Goal: Information Seeking & Learning: Find contact information

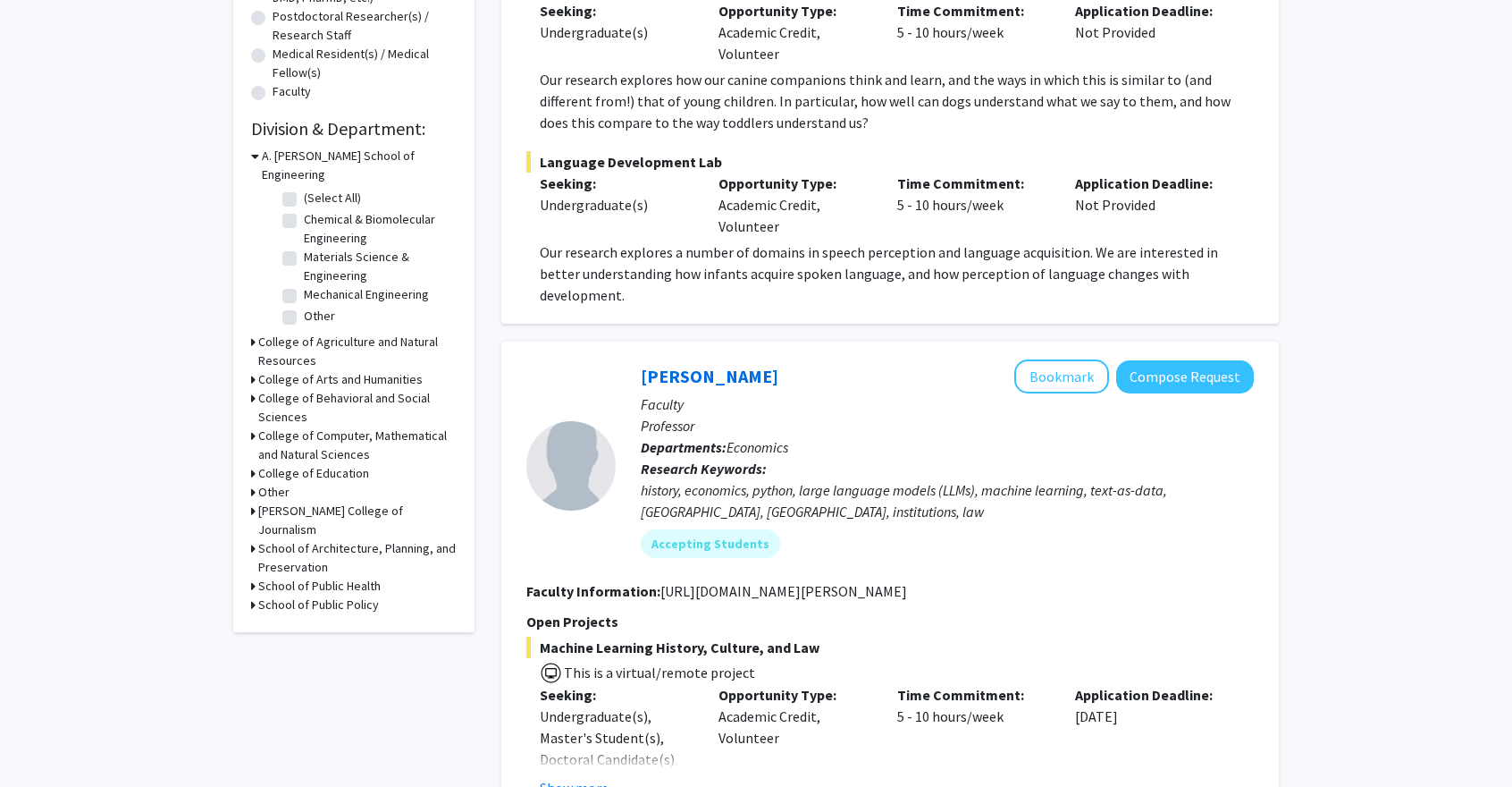
scroll to position [434, 0]
click at [250, 381] on div "Refine By Collaboration Status: Collaboration Status All Faculty/Staff Collabor…" at bounding box center [353, 146] width 241 height 969
click at [252, 387] on icon at bounding box center [253, 396] width 5 height 19
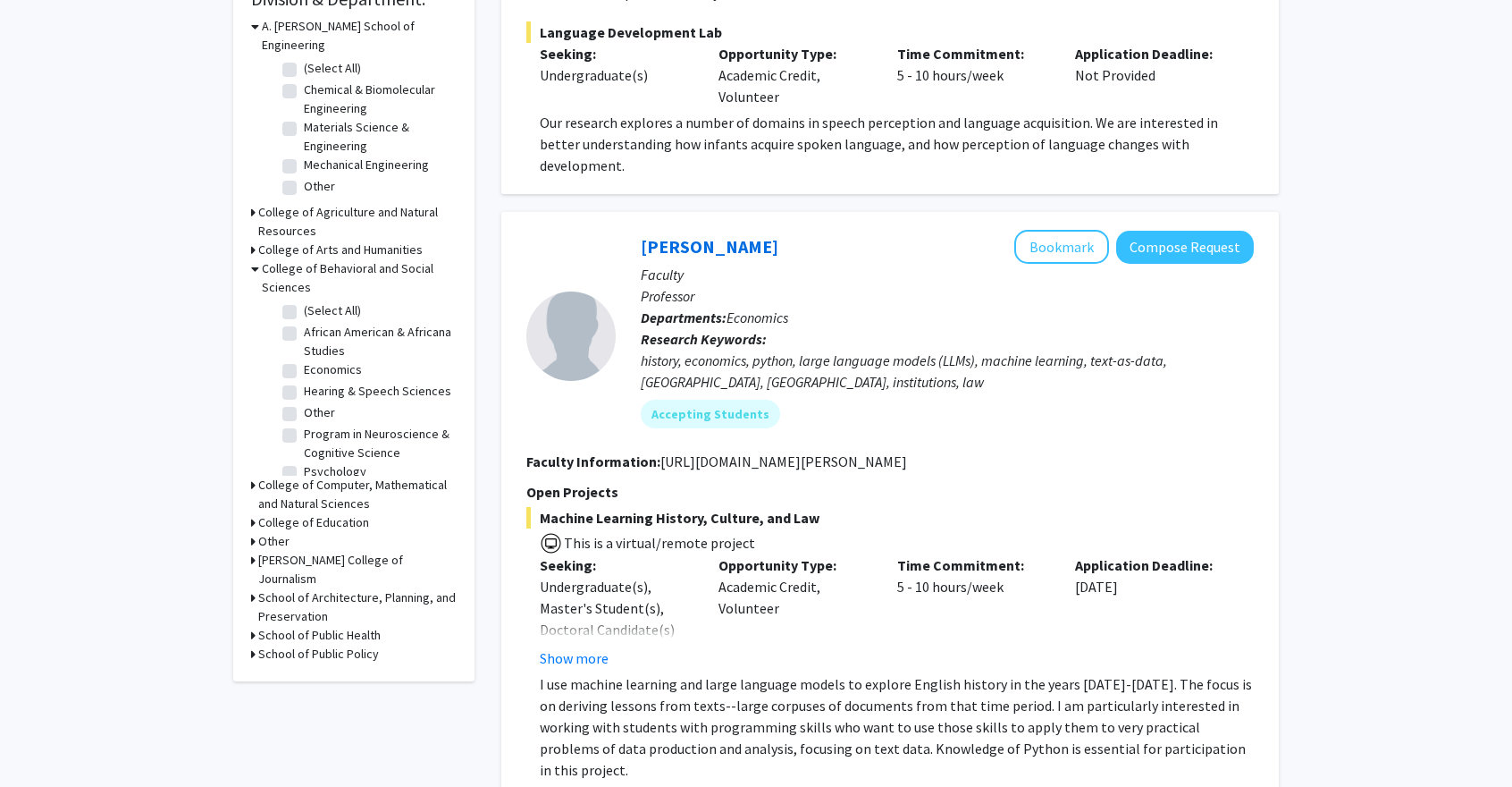
scroll to position [563, 0]
click at [303, 432] on label "Program in Neuroscience & Cognitive Science" at bounding box center [378, 443] width 148 height 37
click at [303, 432] on input "Program in Neuroscience & Cognitive Science" at bounding box center [309, 430] width 12 height 12
checkbox input "true"
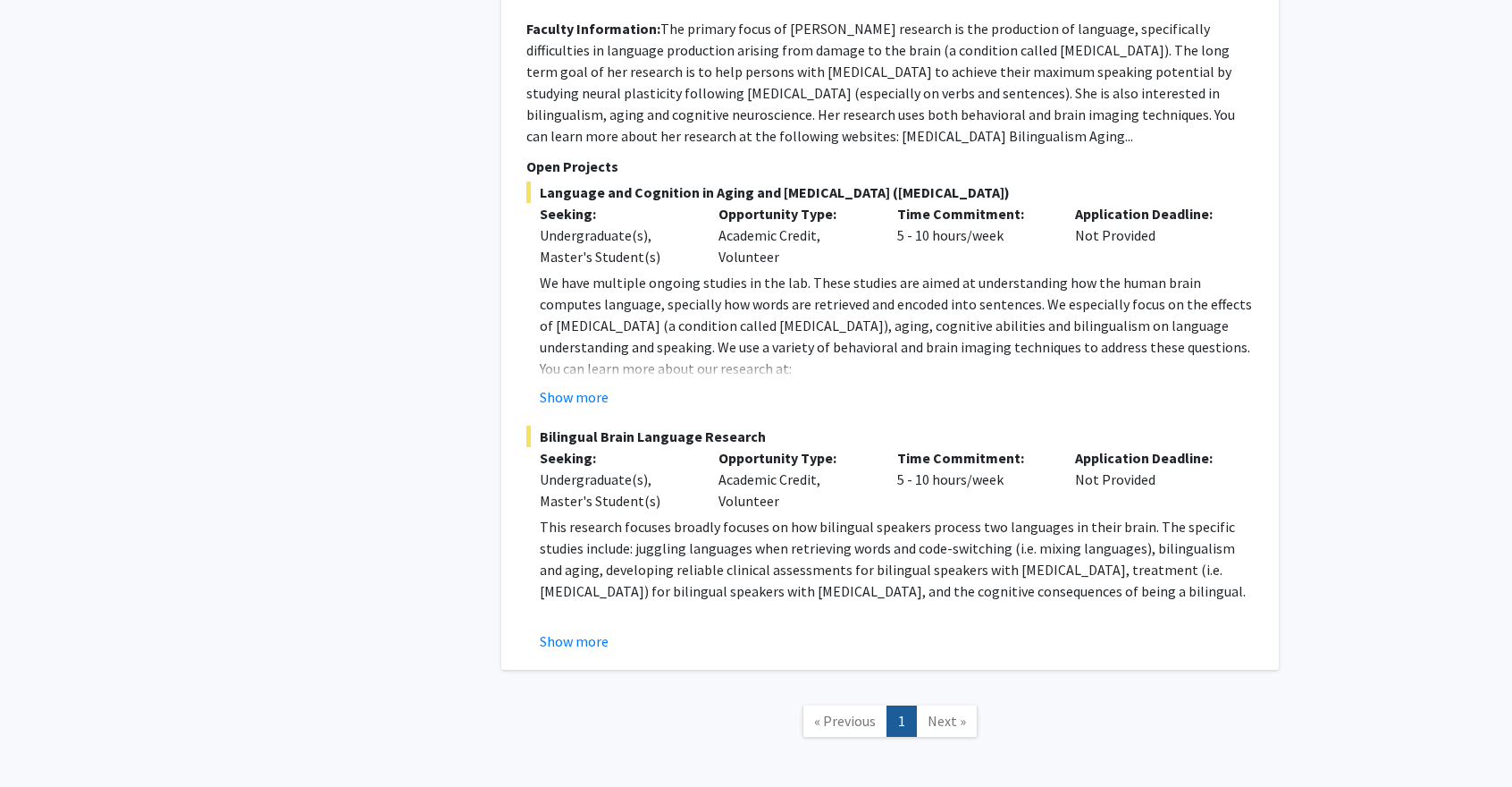
scroll to position [1044, 0]
click at [571, 386] on button "Show more" at bounding box center [574, 396] width 69 height 21
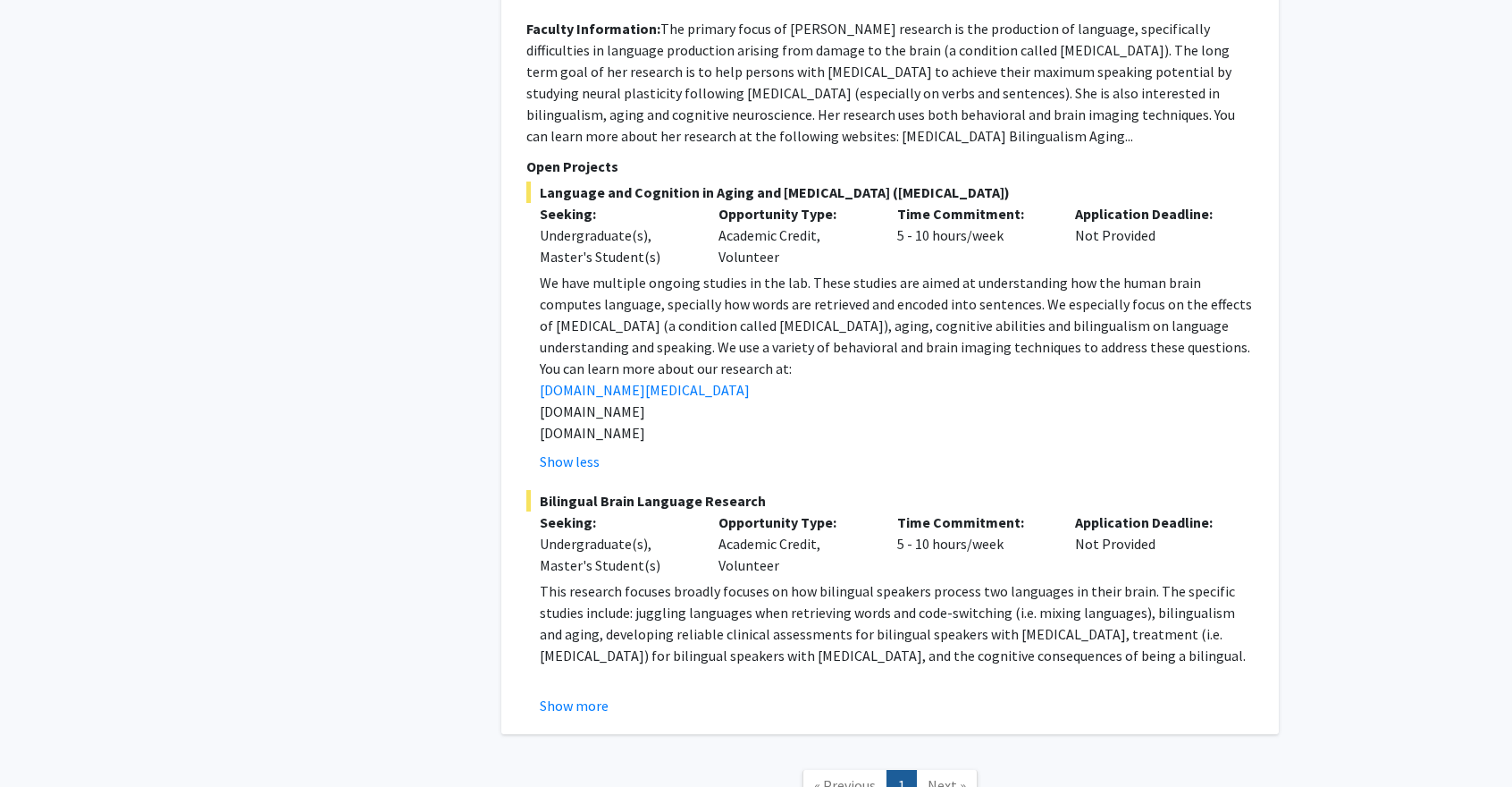
click at [657, 450] on div "Show less" at bounding box center [897, 460] width 714 height 21
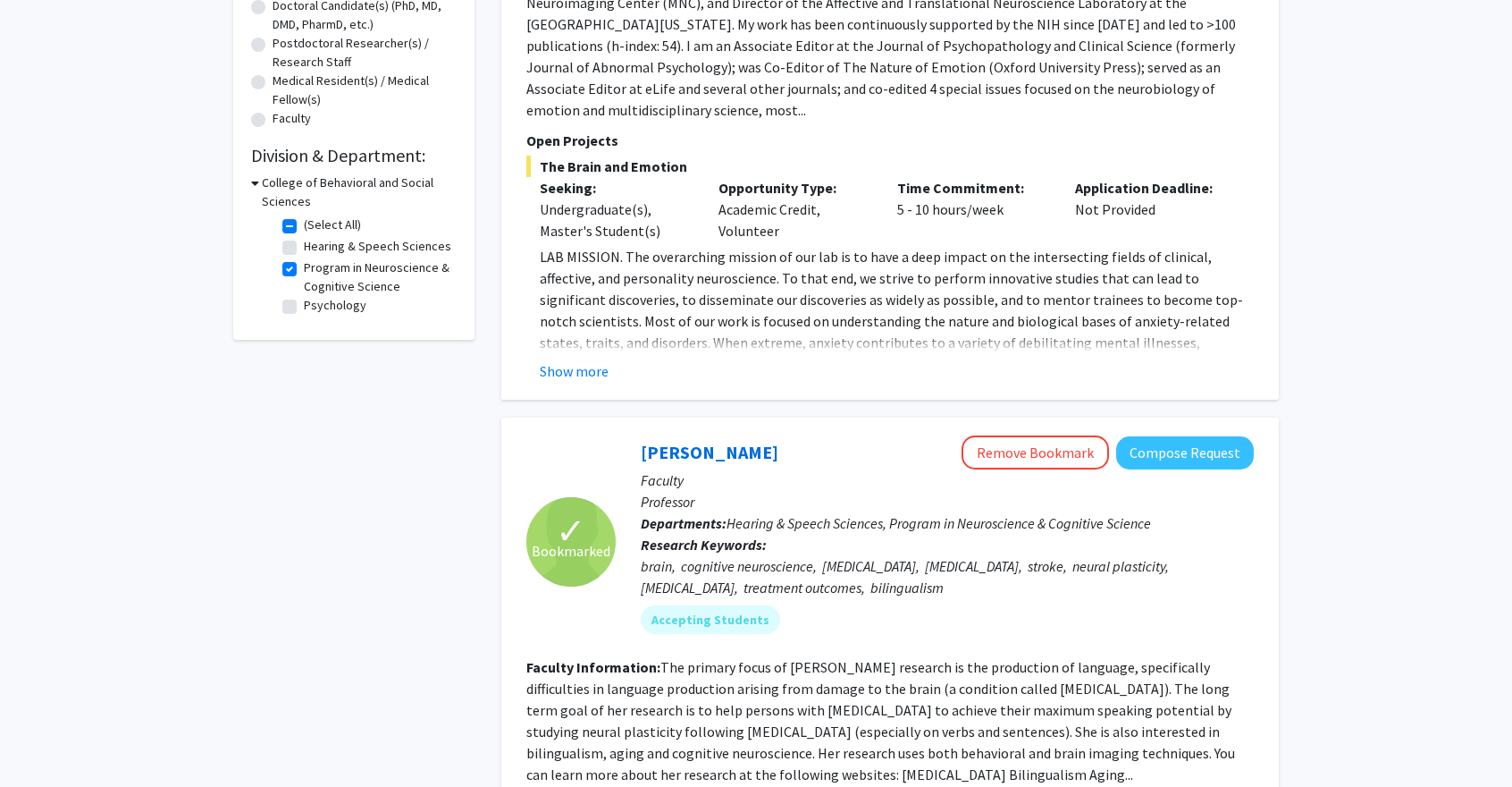
scroll to position [405, 0]
click at [677, 442] on link "[PERSON_NAME]" at bounding box center [710, 453] width 137 height 22
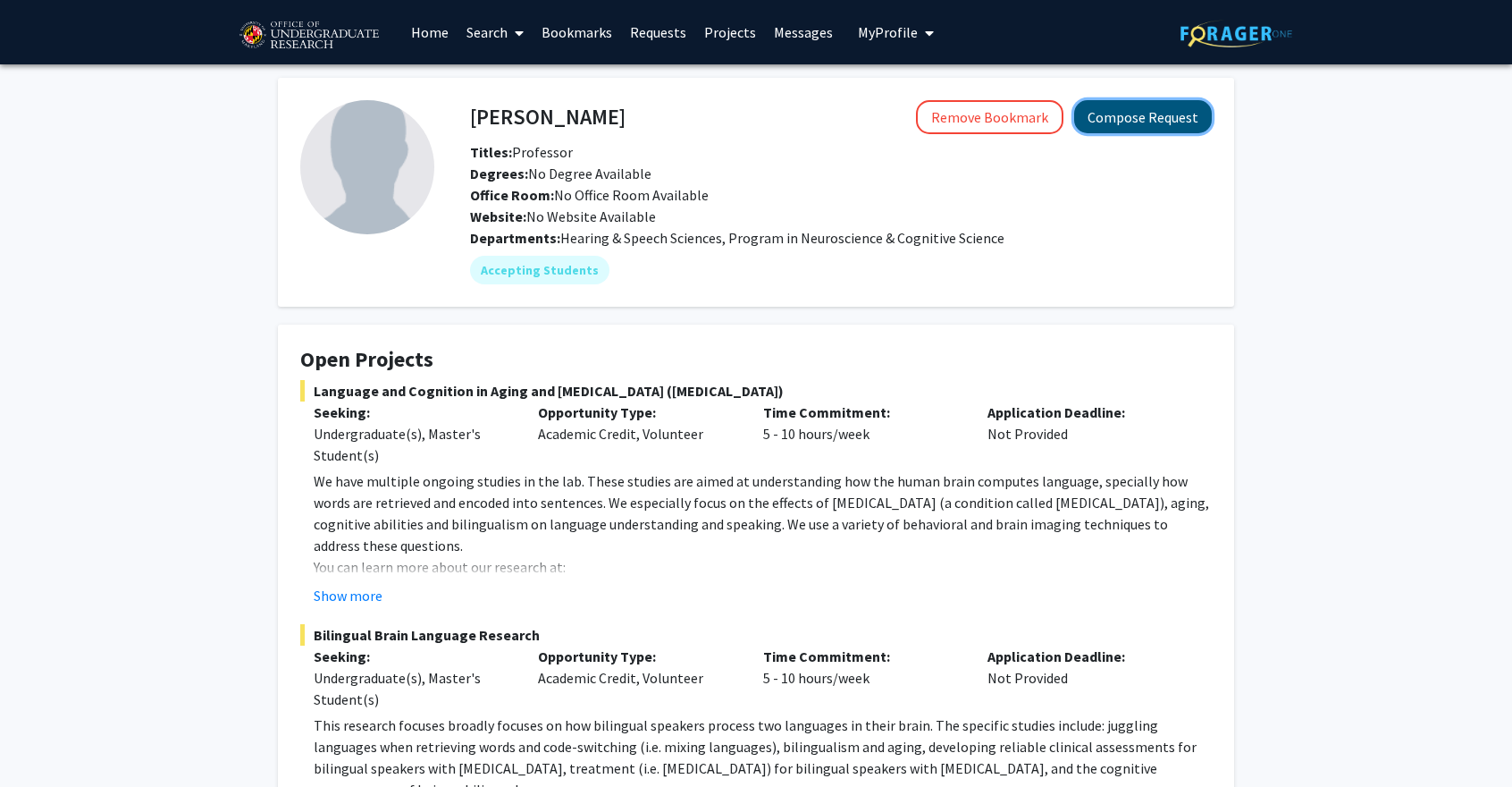
click at [1122, 118] on button "Compose Request" at bounding box center [1143, 117] width 137 height 33
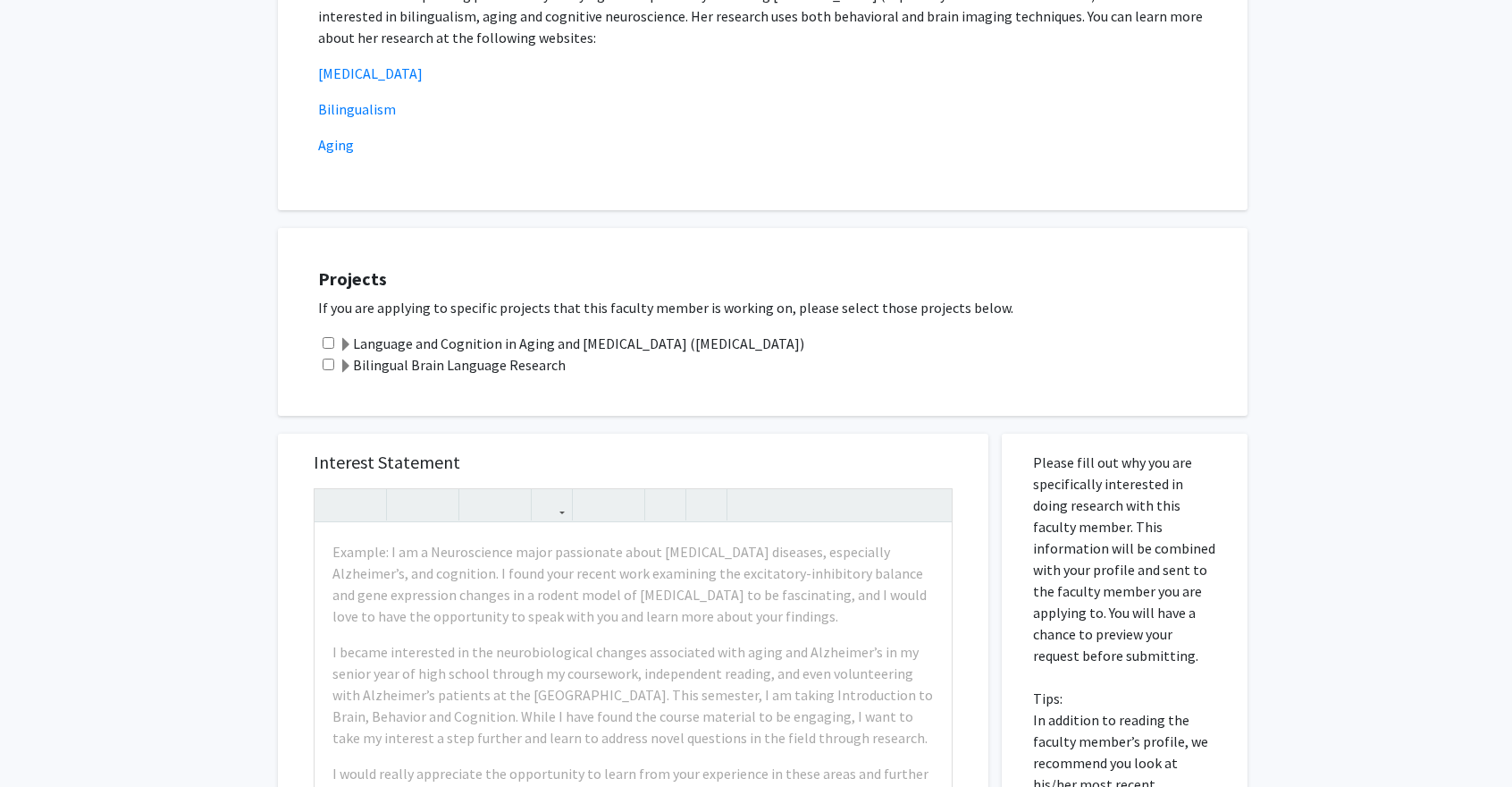
scroll to position [404, 0]
click at [939, 398] on div "Projects If you are applying to specific projects that this faculty member is w…" at bounding box center [762, 323] width 969 height 187
click at [869, 304] on p "If you are applying to specific projects that this faculty member is working on…" at bounding box center [774, 308] width 911 height 21
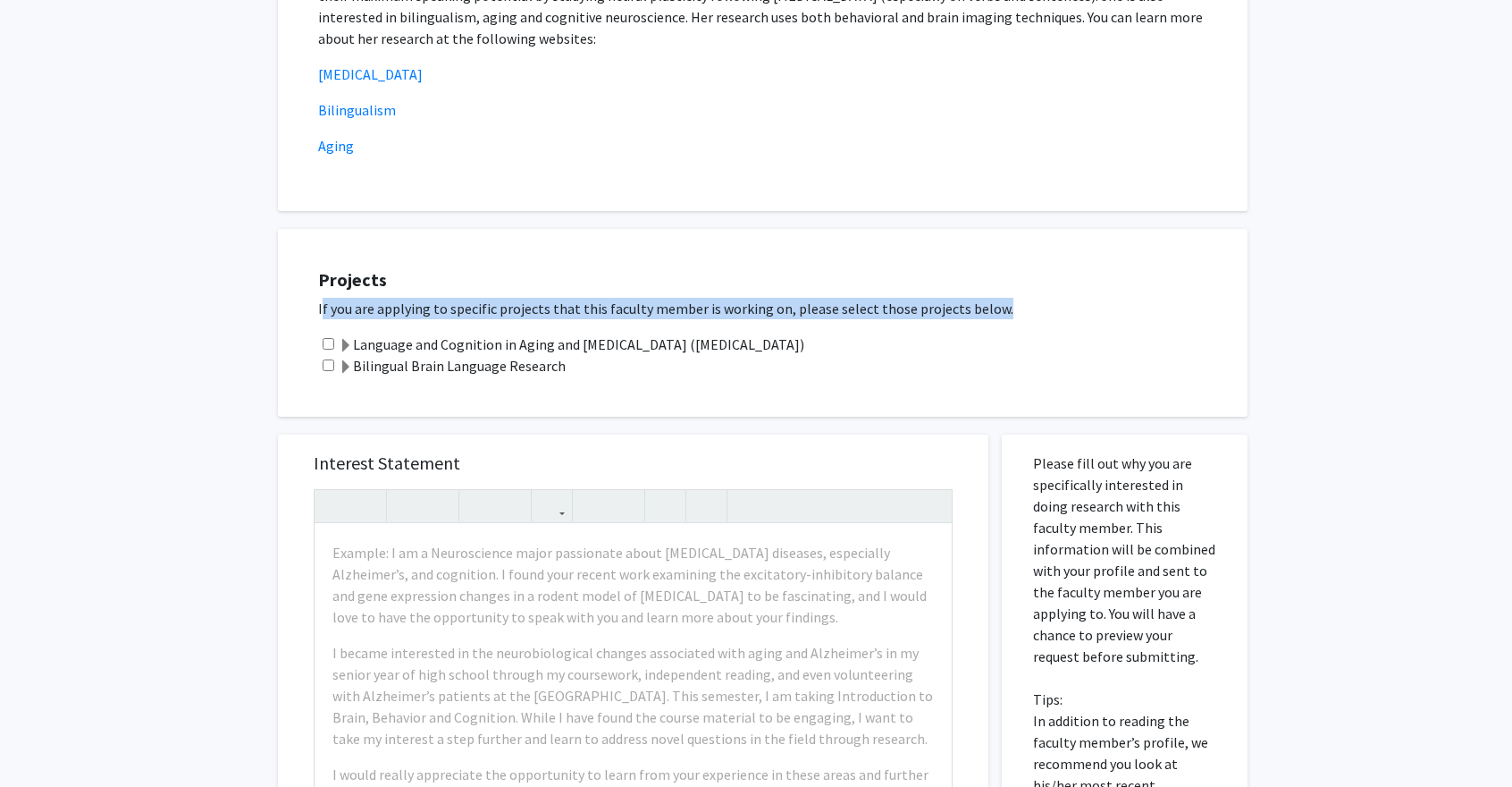
click at [869, 304] on p "If you are applying to specific projects that this faculty member is working on…" at bounding box center [774, 308] width 911 height 21
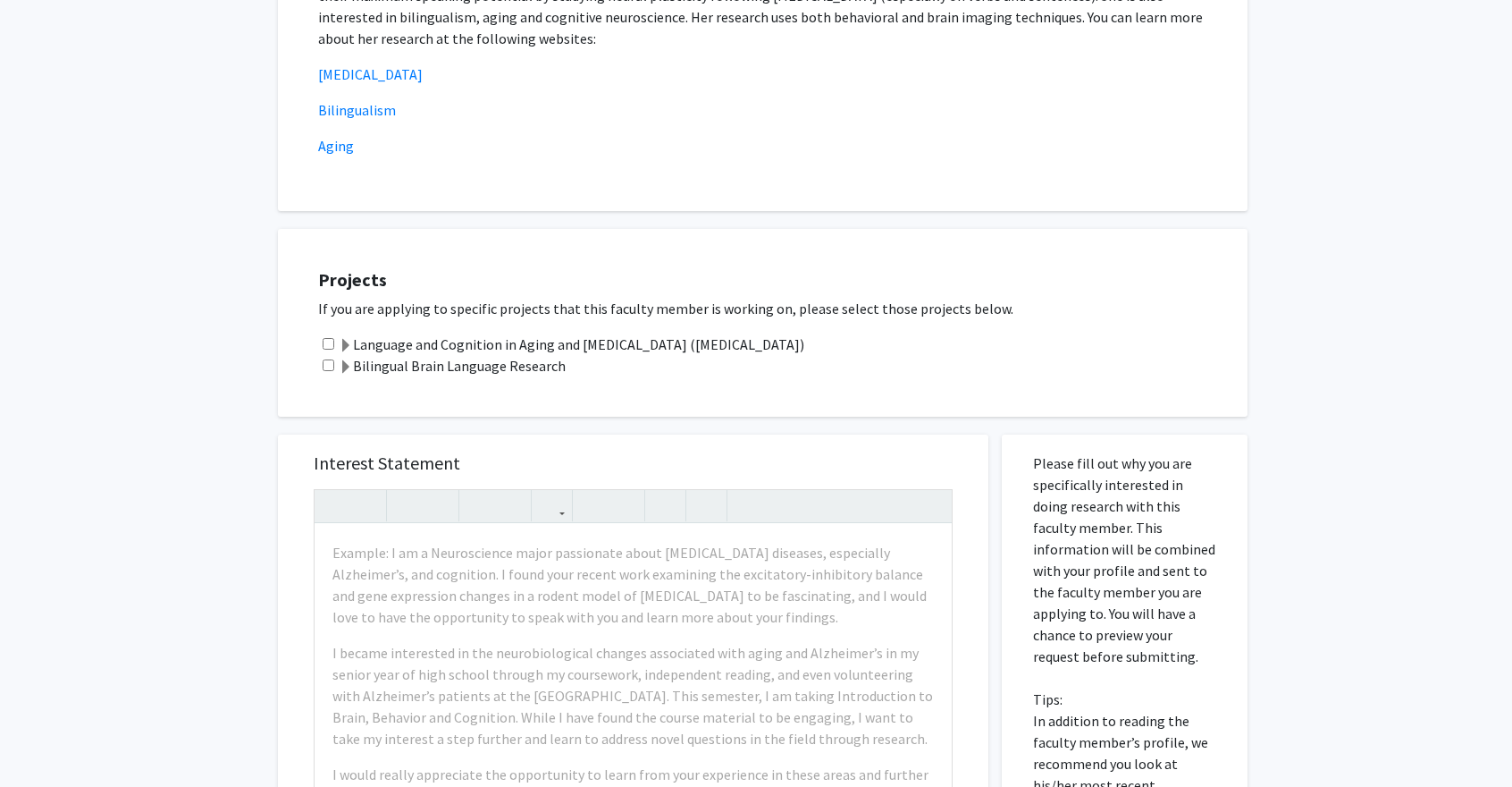
click at [1424, 285] on div "All Requests Request for [PERSON_NAME] Request for [PERSON_NAME] Departments: H…" at bounding box center [756, 462] width 1512 height 1605
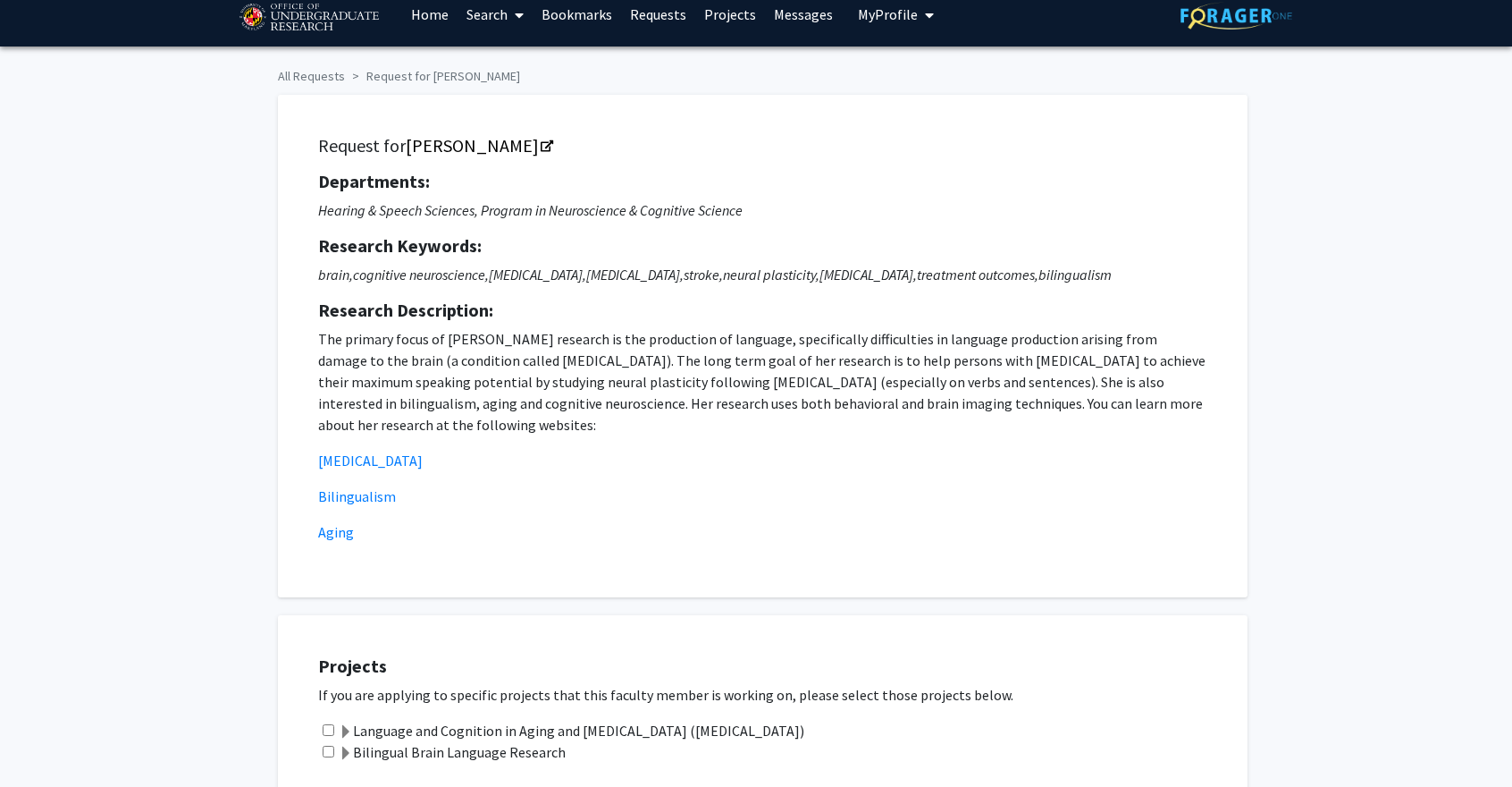
scroll to position [0, 0]
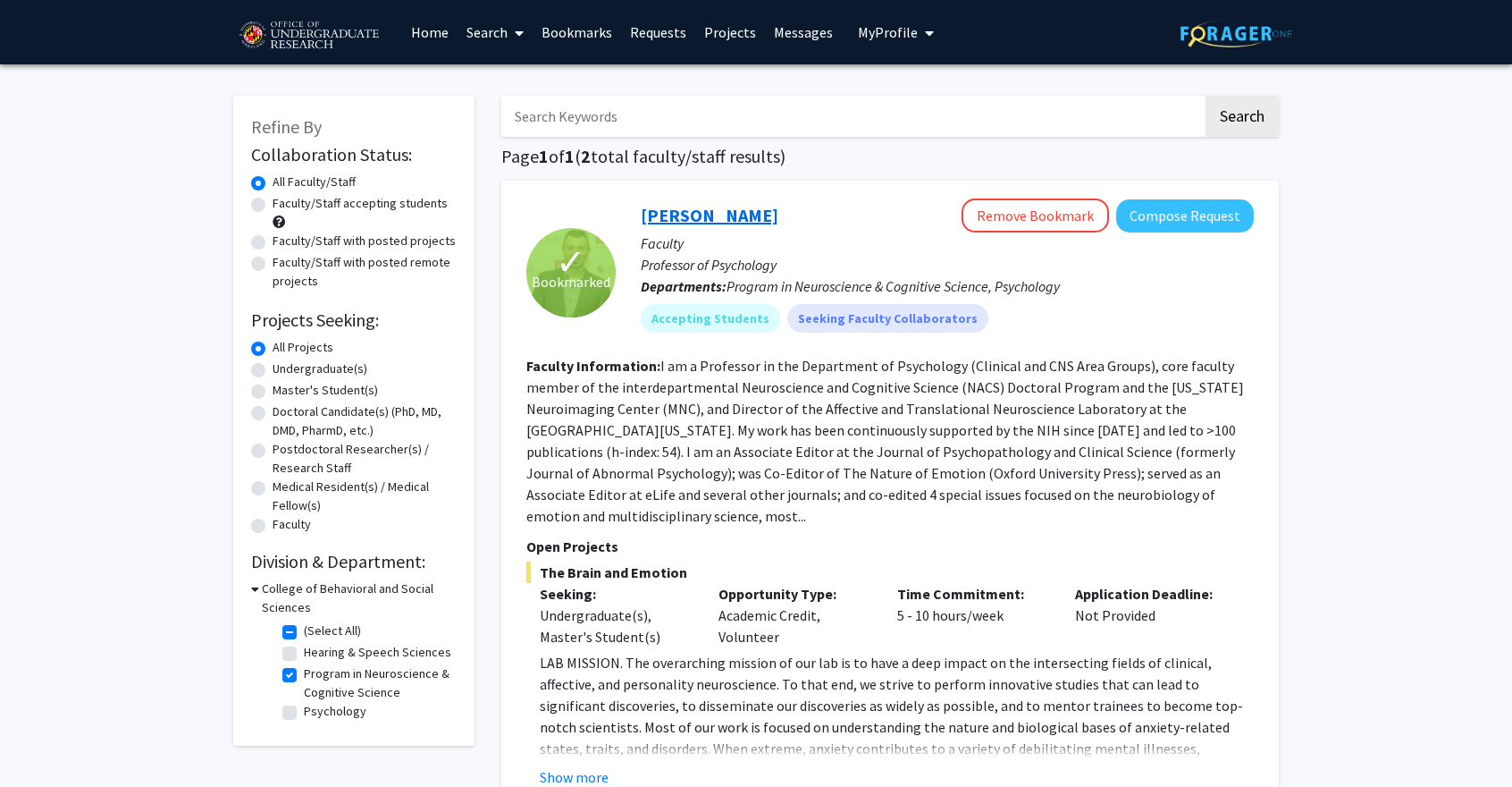
click at [725, 213] on link "[PERSON_NAME]" at bounding box center [710, 215] width 137 height 22
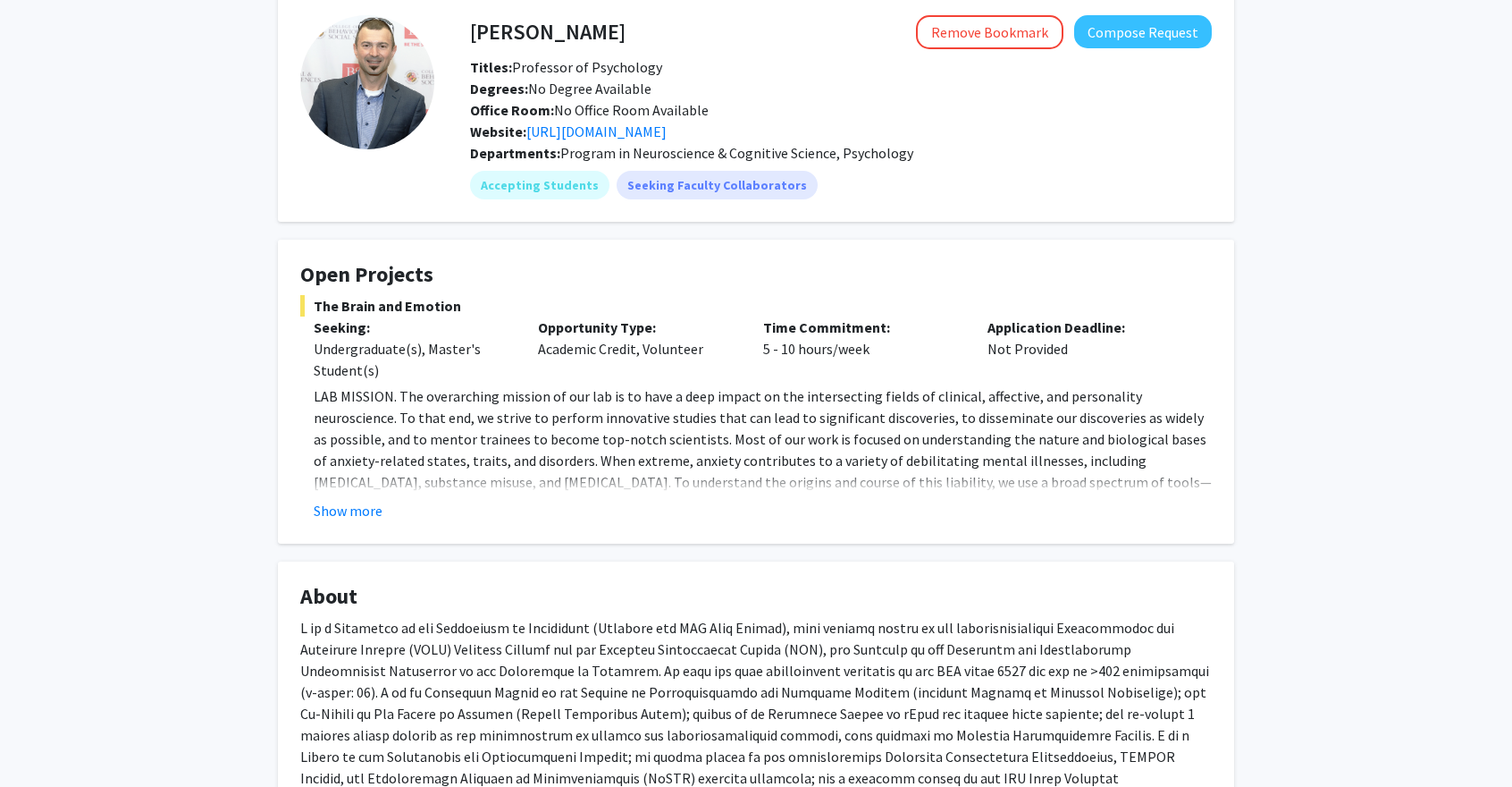
scroll to position [87, 0]
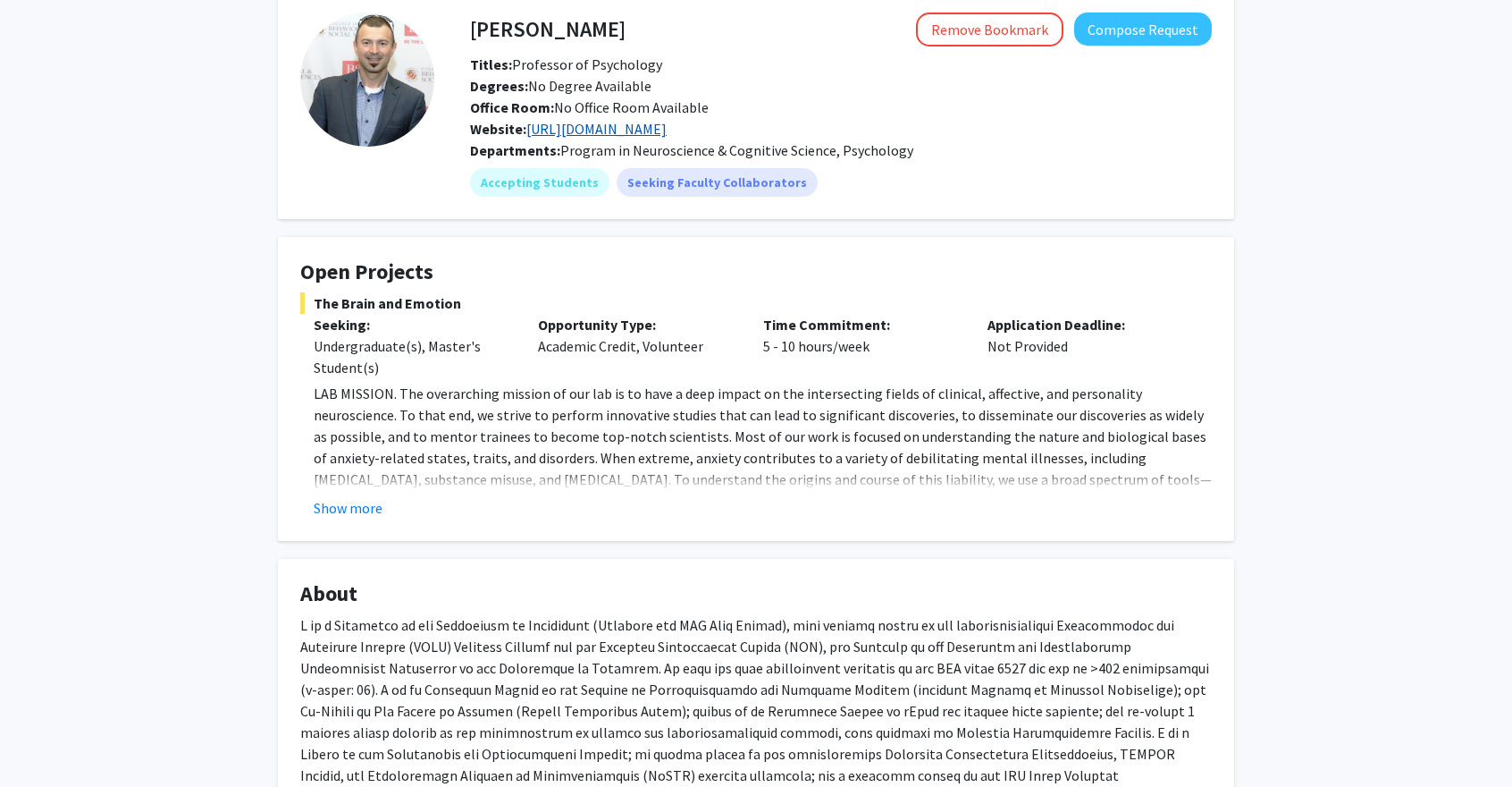
click at [596, 132] on link "[URL][DOMAIN_NAME]" at bounding box center [596, 128] width 140 height 18
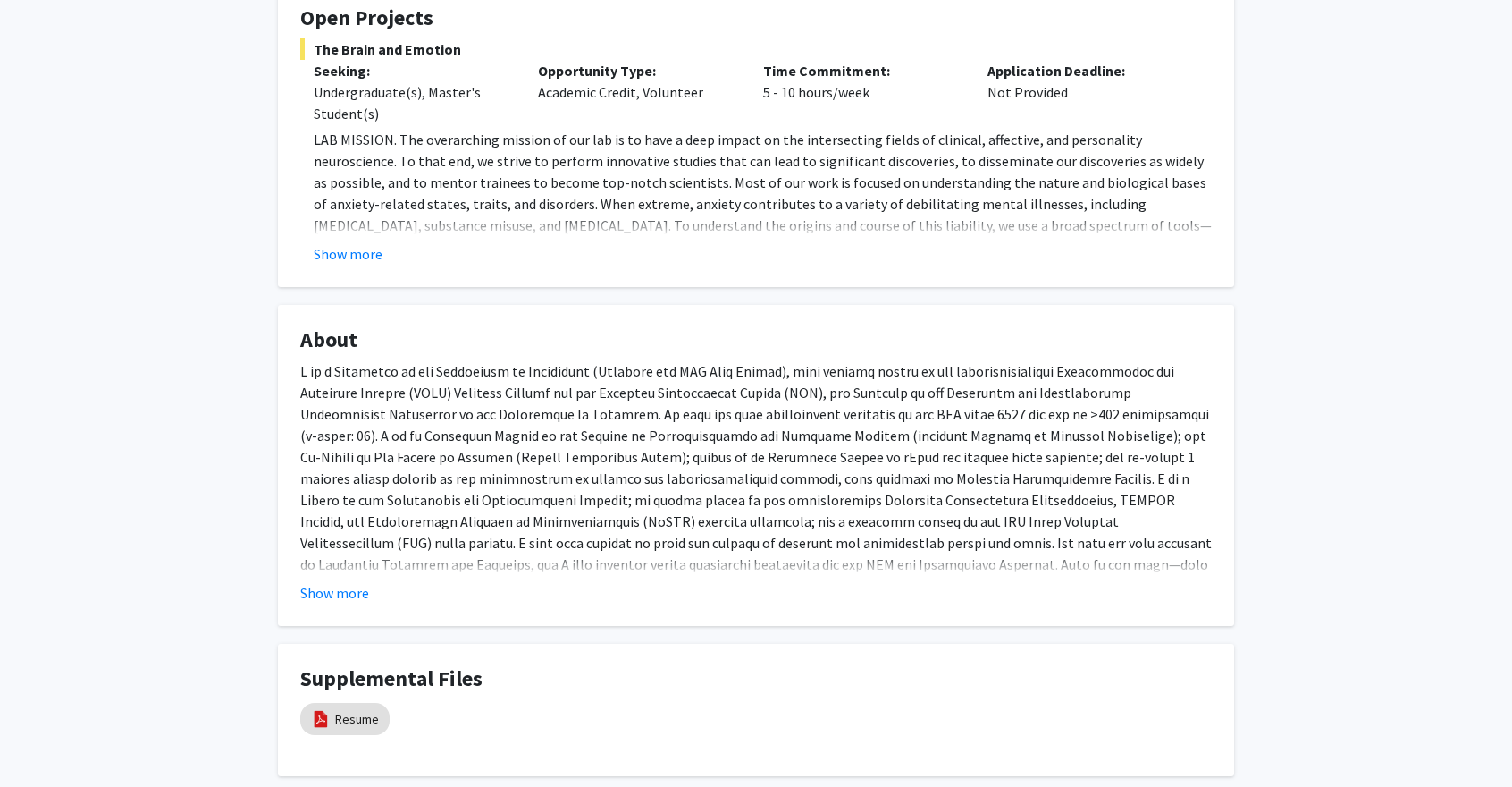
scroll to position [0, 0]
